Goal: Check status: Check status

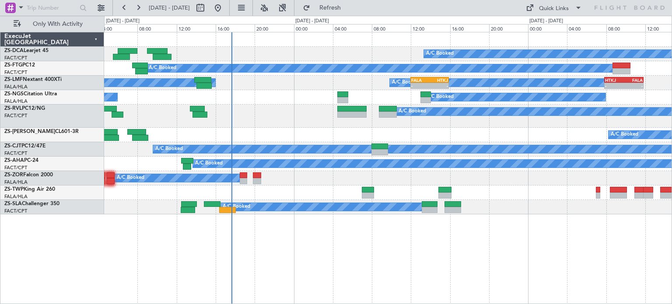
click at [338, 242] on div "A/C Booked A/C Booked A/C Booked A/C Booked A/C Booked - - FALA 12:00 Z HTKJ 15…" at bounding box center [388, 168] width 568 height 272
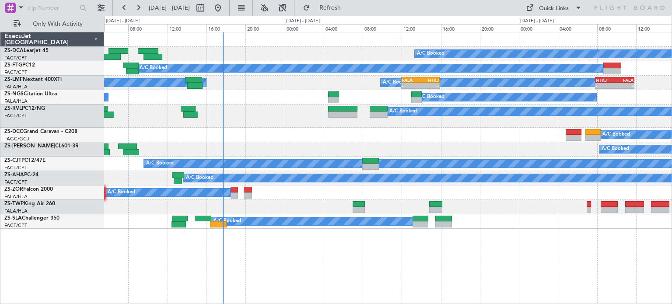
drag, startPoint x: 510, startPoint y: 244, endPoint x: 457, endPoint y: 248, distance: 52.7
click at [474, 260] on div "A/C Booked A/C Booked A/C Booked A/C Booked A/C Booked - - FALA 12:00 Z HTKJ 15…" at bounding box center [388, 168] width 568 height 272
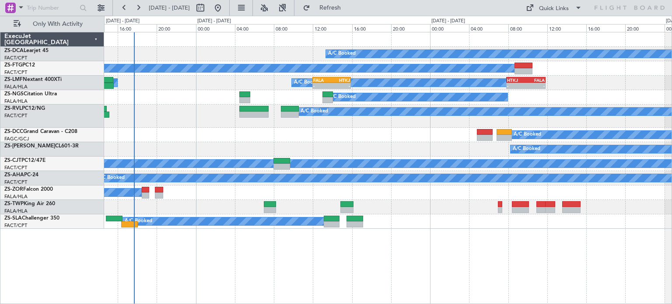
click at [497, 265] on div "A/C Booked A/C Booked A/C Booked A/C Booked A/C Booked - - FALA 12:00 Z HTKJ 15…" at bounding box center [388, 168] width 568 height 272
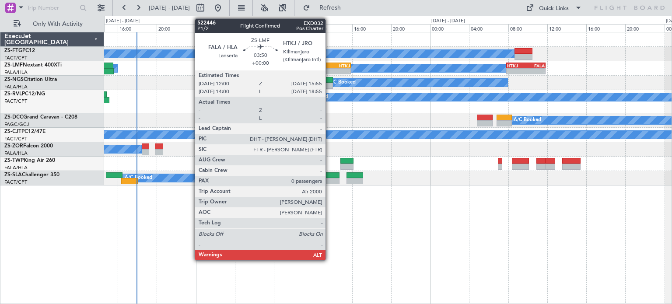
click at [330, 66] on div "FALA" at bounding box center [322, 65] width 18 height 5
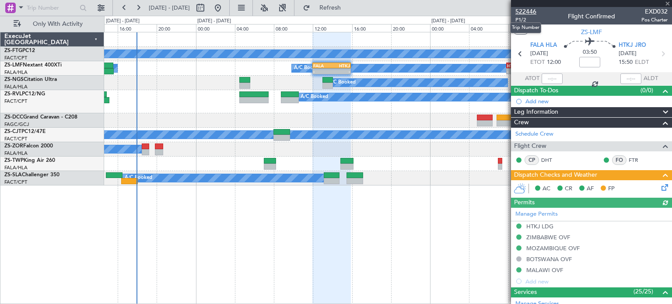
click at [529, 11] on span "522446" at bounding box center [526, 11] width 21 height 9
click at [669, 3] on span at bounding box center [668, 4] width 9 height 8
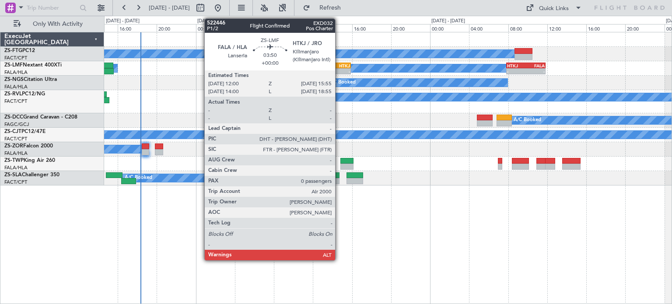
click at [339, 69] on div "-" at bounding box center [341, 71] width 18 height 5
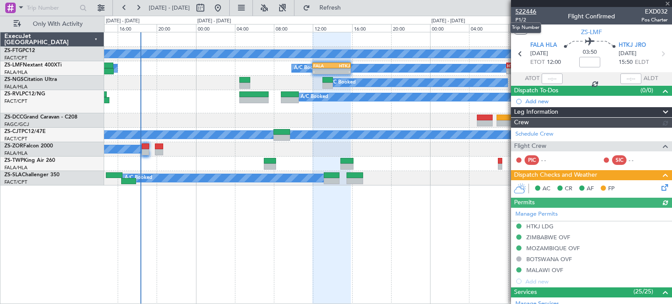
click at [528, 12] on span "522446" at bounding box center [526, 11] width 21 height 9
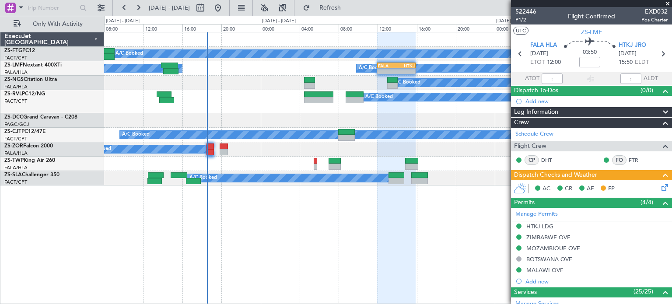
click at [264, 264] on div "A/C Booked A/C Booked A/C Booked A/C Booked - - FALA 12:00 Z HTKJ 15:55 Z - - H…" at bounding box center [388, 168] width 568 height 272
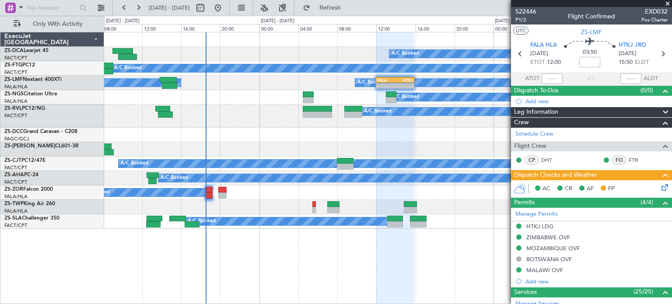
click at [669, 3] on span at bounding box center [668, 4] width 9 height 8
